Goal: Task Accomplishment & Management: Manage account settings

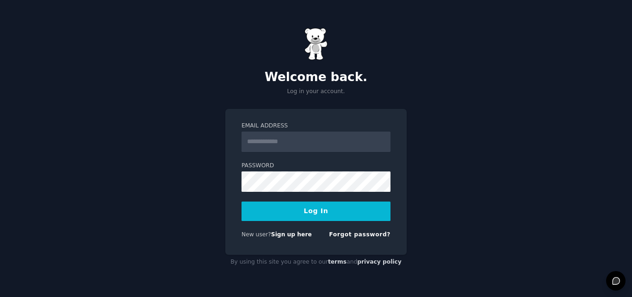
click at [338, 152] on form "Email Address Password Log In New user? Sign up here Forgot password?" at bounding box center [316, 182] width 149 height 120
click at [335, 141] on input "Email Address" at bounding box center [316, 141] width 149 height 20
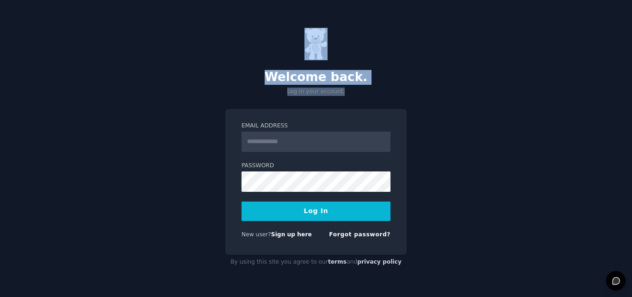
drag, startPoint x: 255, startPoint y: 37, endPoint x: 446, endPoint y: 100, distance: 200.7
click at [446, 100] on div "Welcome back. Log in your account. Email Address Password Log In New user? Sign…" at bounding box center [316, 148] width 632 height 297
click at [336, 151] on input "Email Address" at bounding box center [316, 141] width 149 height 20
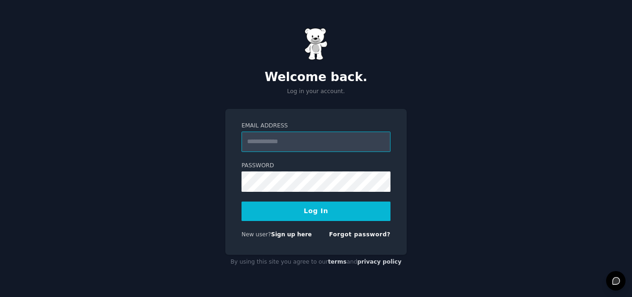
click at [335, 146] on input "Email Address" at bounding box center [316, 141] width 149 height 20
click at [336, 117] on div "Email Address Password Log In New user? Sign up here Forgot password?" at bounding box center [315, 182] width 181 height 146
drag, startPoint x: 270, startPoint y: 73, endPoint x: 346, endPoint y: 76, distance: 76.0
click at [326, 76] on h2 "Welcome back." at bounding box center [315, 77] width 181 height 15
